Goal: Navigation & Orientation: Find specific page/section

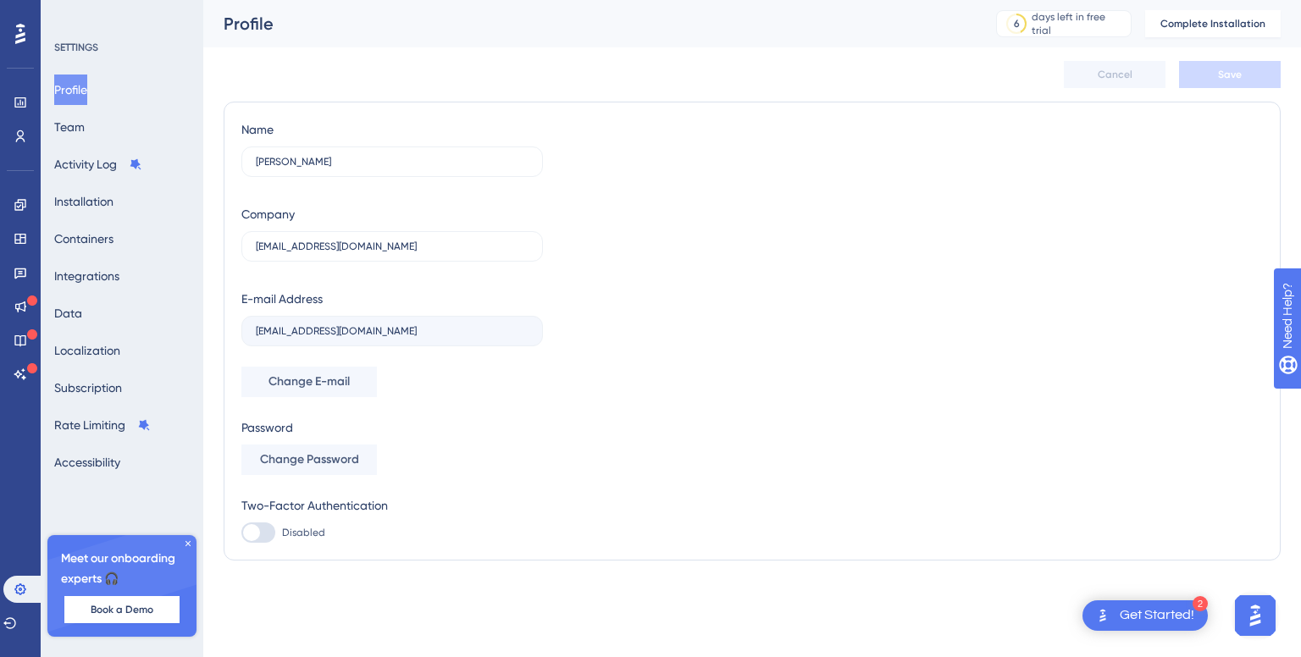
click at [1100, 601] on div "Open Get Started! checklist, remaining modules: 2" at bounding box center [1102, 615] width 20 height 30
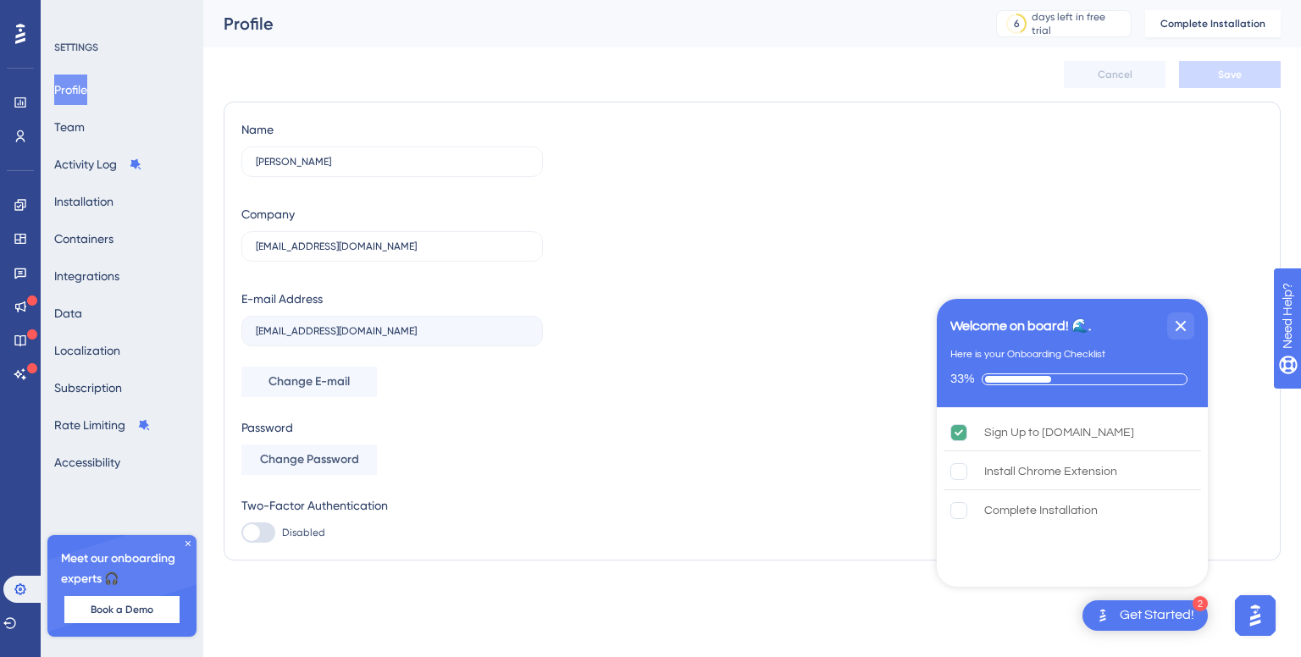
click at [1105, 610] on img "Open Get Started! checklist, remaining modules: 2" at bounding box center [1102, 615] width 20 height 20
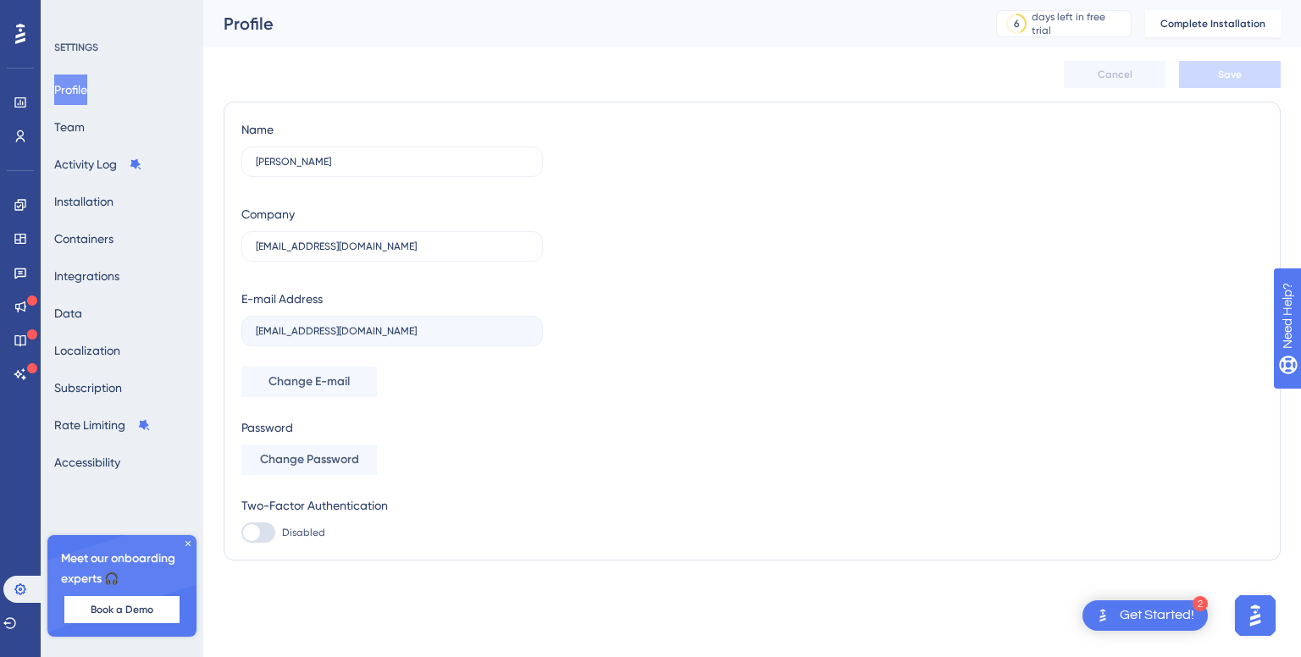
click at [1105, 610] on img "Open Get Started! checklist, remaining modules: 2" at bounding box center [1102, 615] width 20 height 20
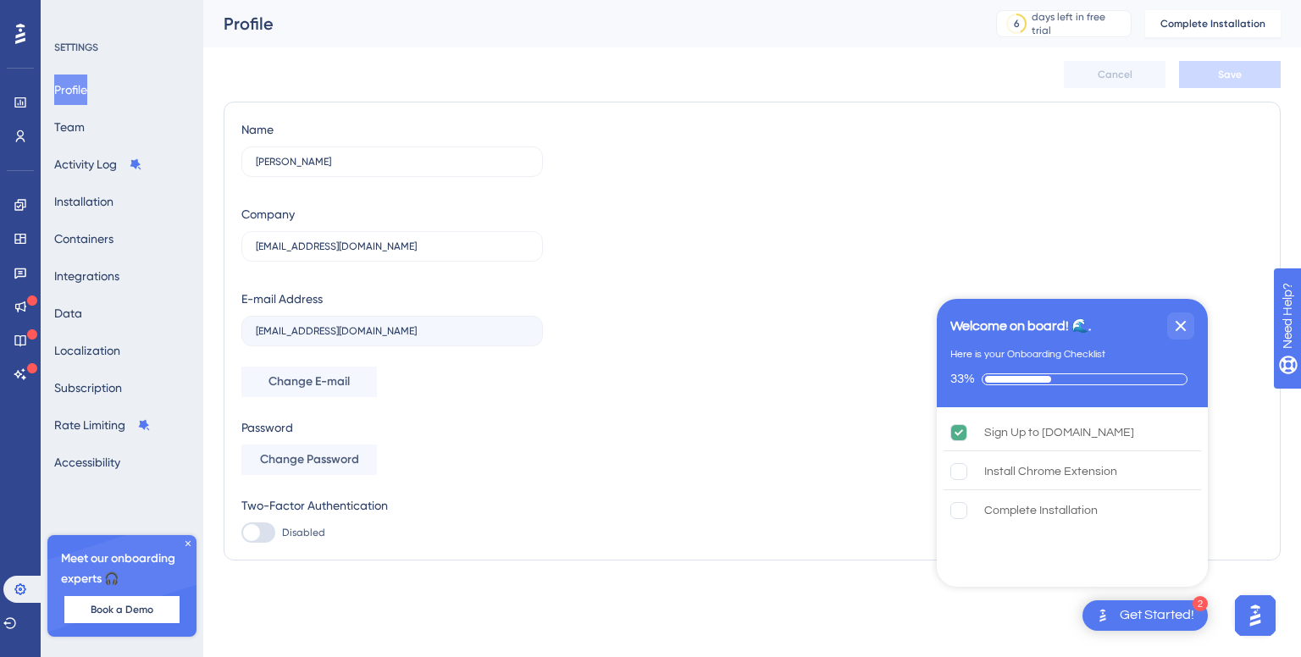
click at [1105, 610] on img "Open Get Started! checklist, remaining modules: 2" at bounding box center [1102, 615] width 20 height 20
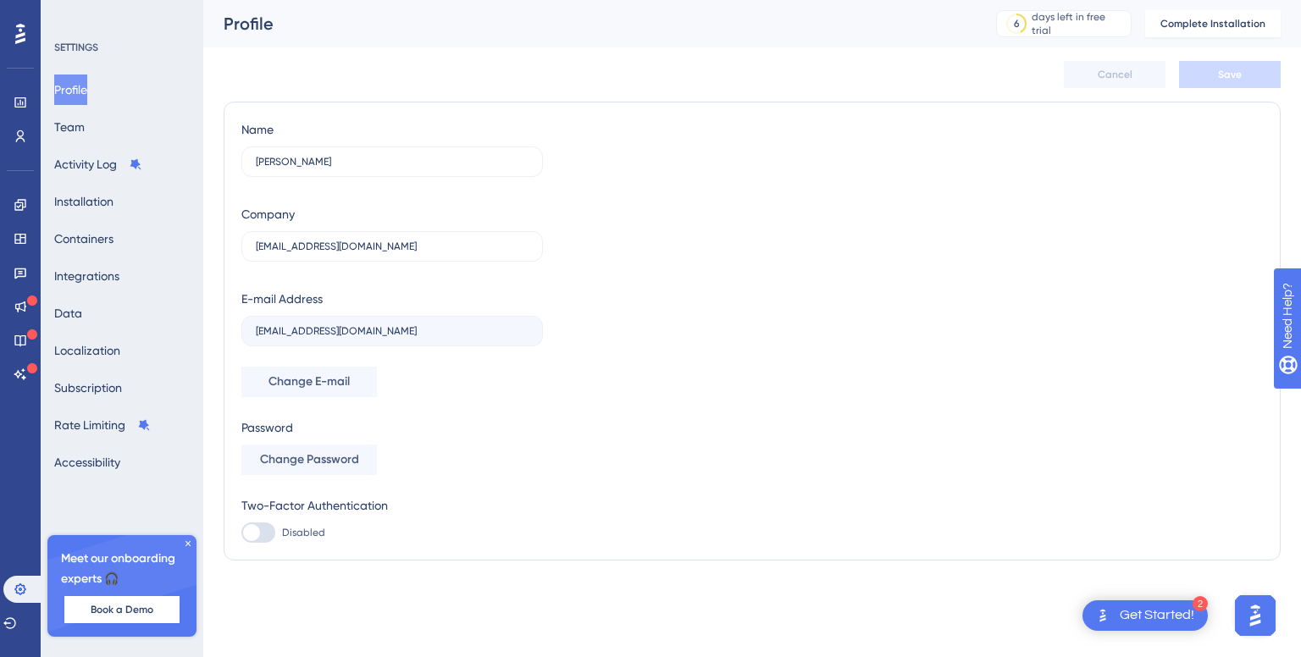
click at [186, 545] on icon at bounding box center [187, 543] width 5 height 5
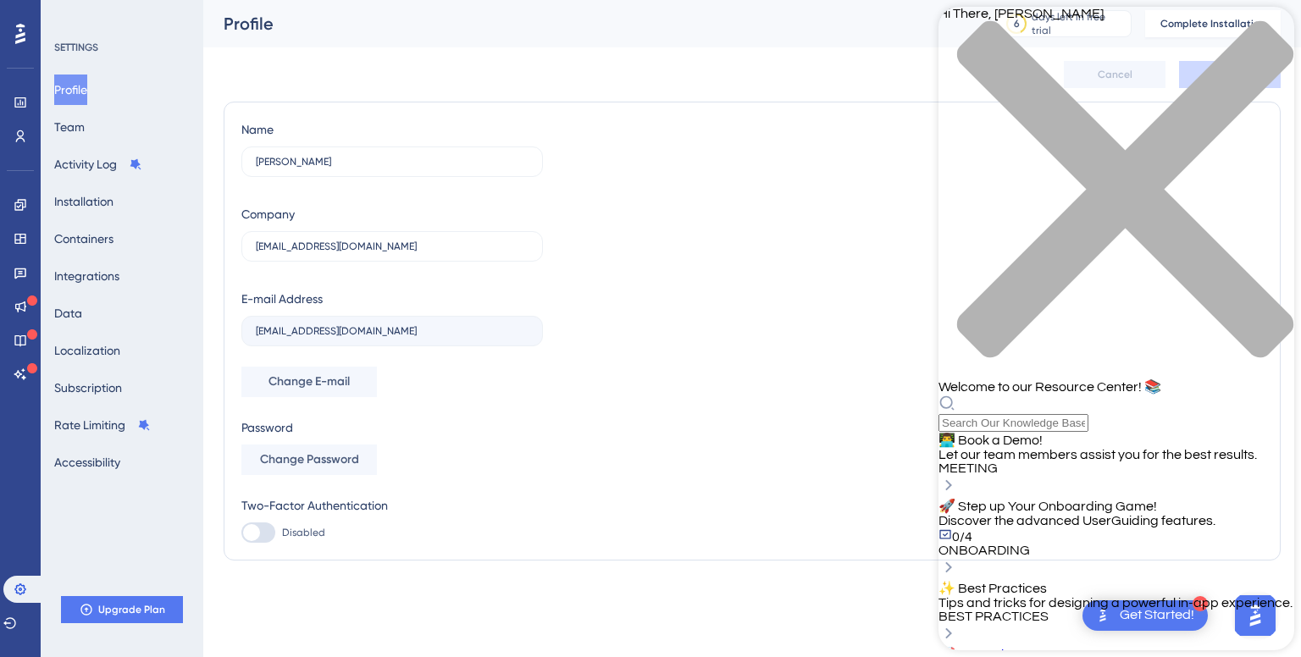
click at [1266, 33] on icon "close resource center" at bounding box center [1116, 198] width 356 height 356
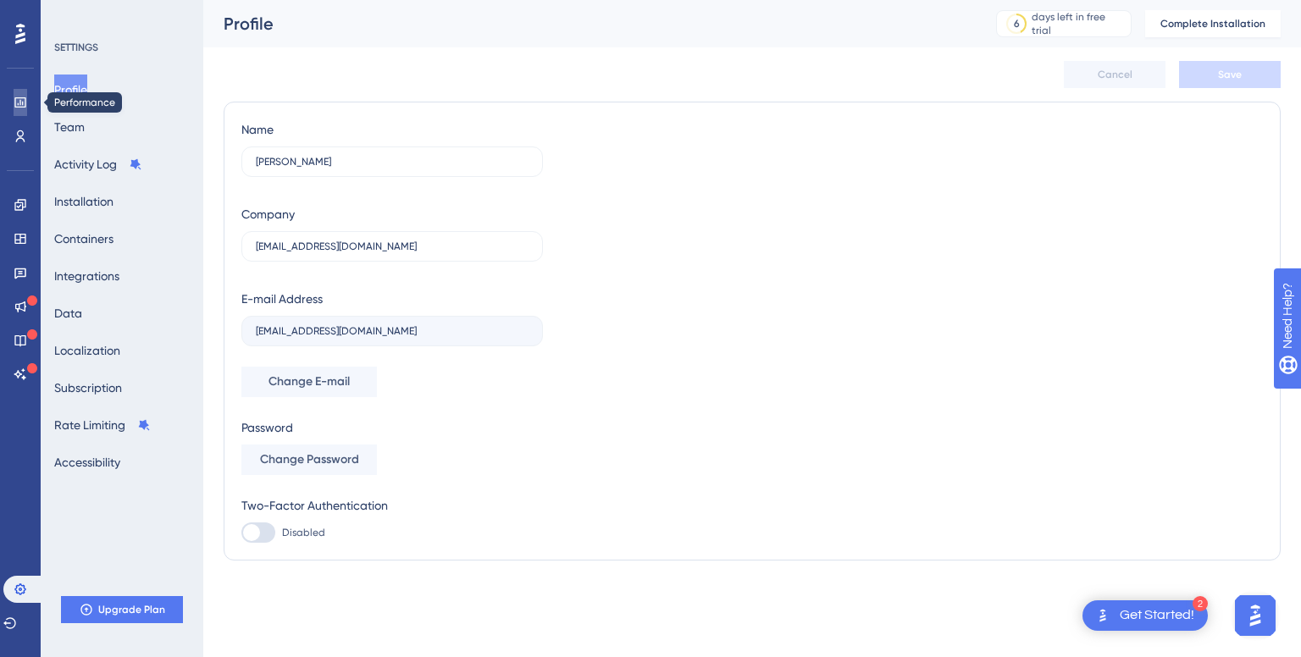
click at [19, 105] on icon at bounding box center [21, 103] width 14 height 14
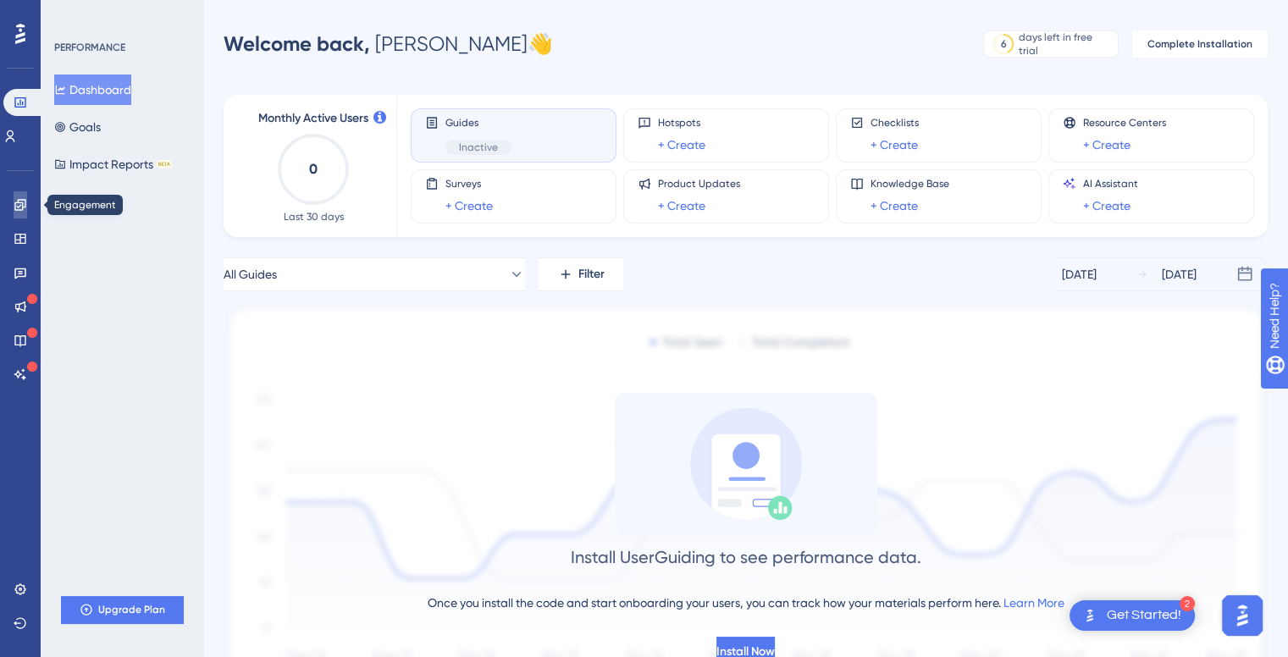
click at [20, 204] on icon at bounding box center [21, 205] width 14 height 14
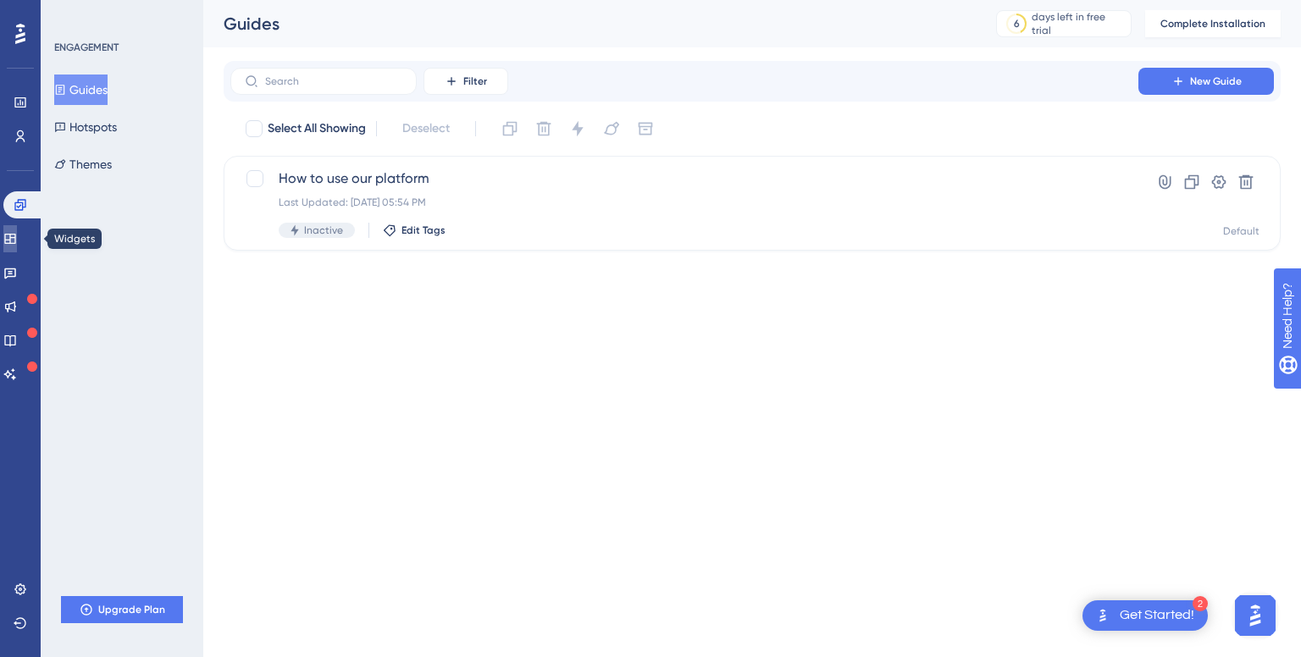
click at [17, 236] on link at bounding box center [10, 238] width 14 height 27
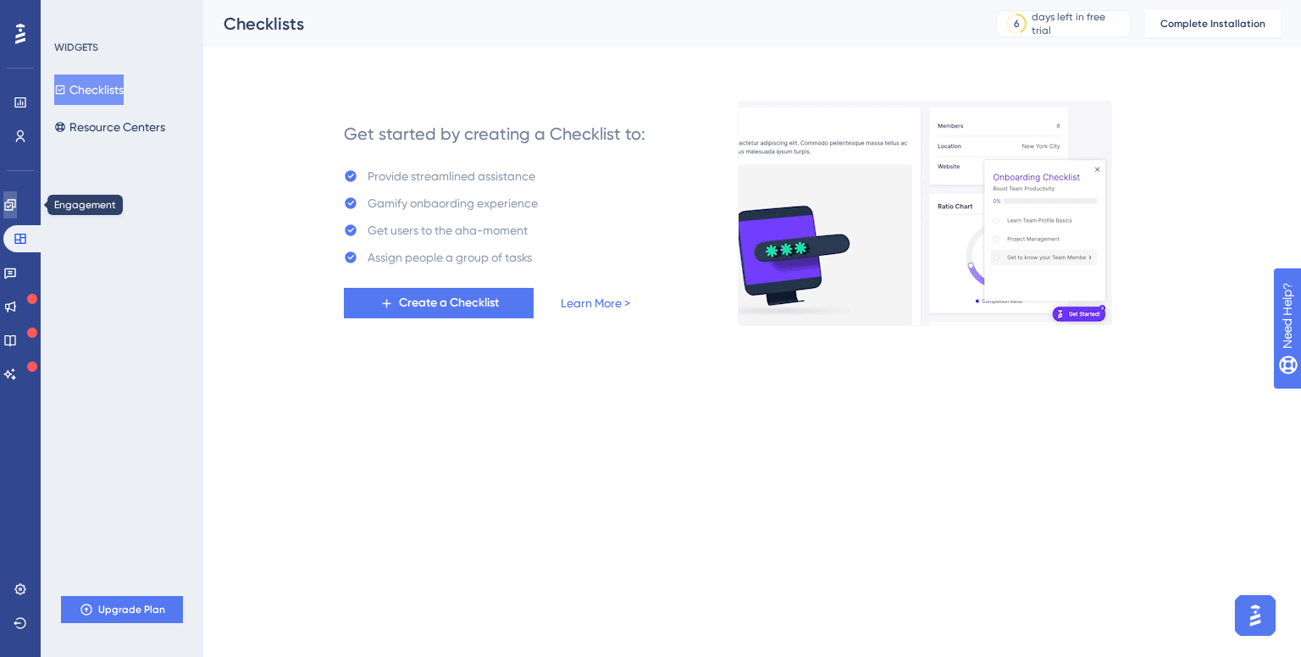
click at [17, 203] on icon at bounding box center [10, 205] width 14 height 14
